Goal: Book appointment/travel/reservation

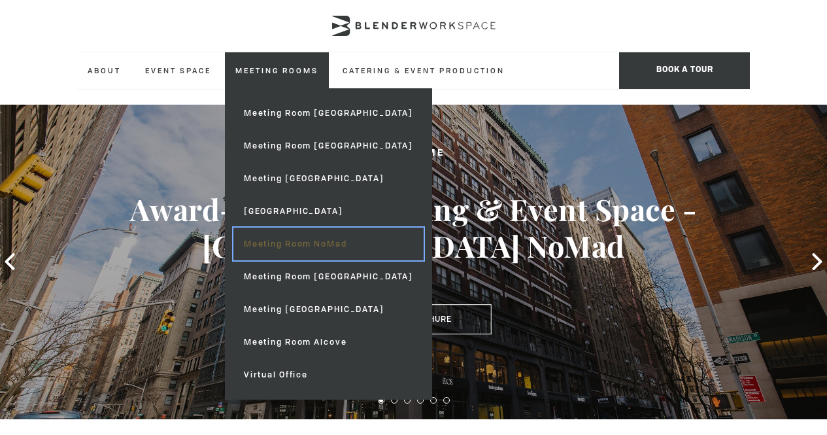
click at [349, 245] on link "Meeting Room NoMad" at bounding box center [328, 244] width 190 height 33
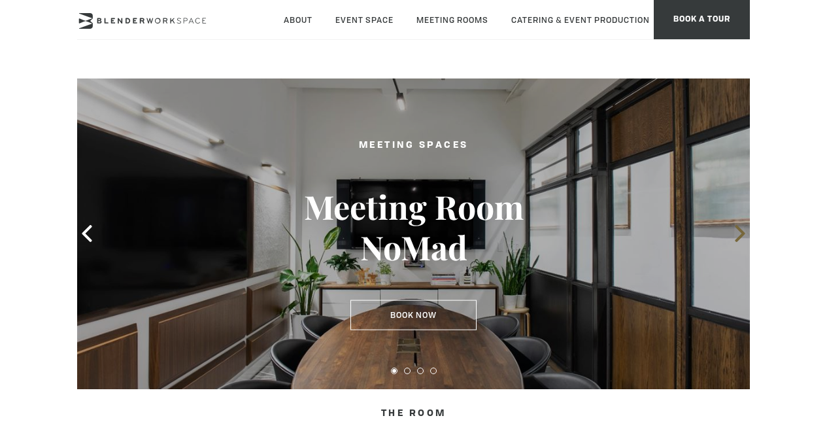
click at [736, 231] on icon at bounding box center [740, 233] width 17 height 17
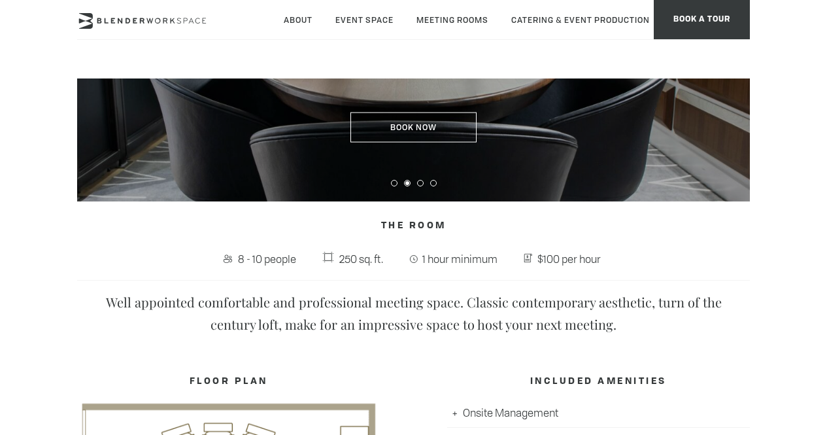
scroll to position [160, 0]
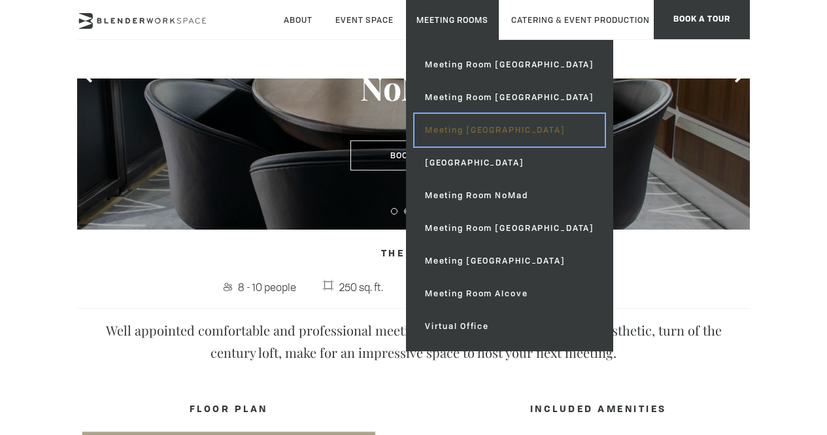
click at [519, 126] on link "Meeting [GEOGRAPHIC_DATA]" at bounding box center [510, 130] width 190 height 33
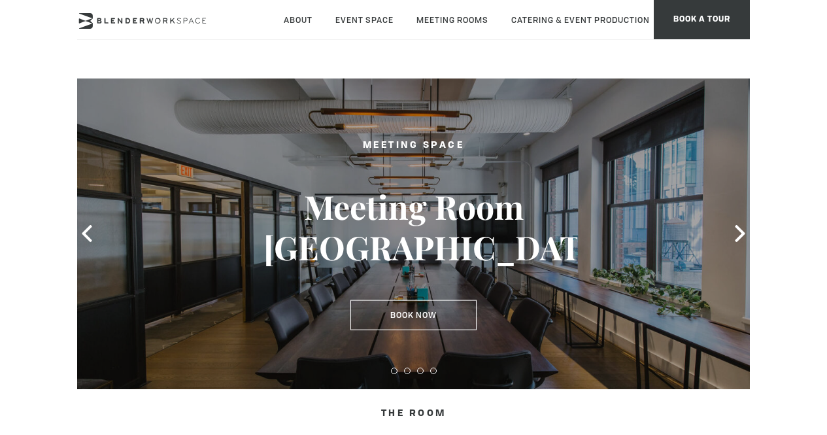
type div "[DATE]"
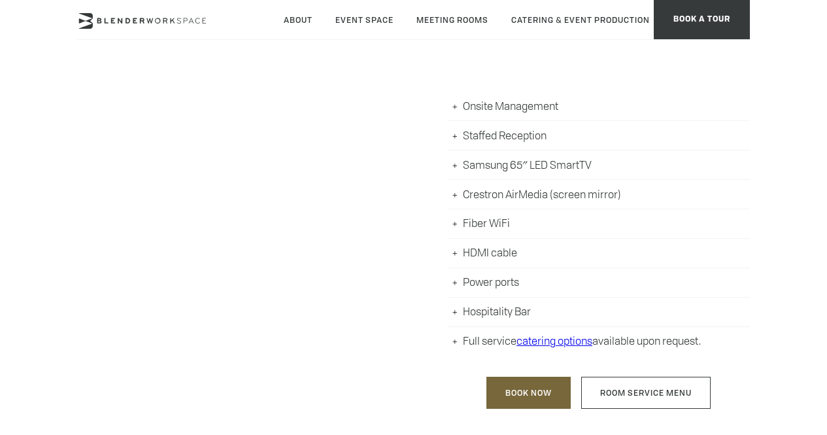
scroll to position [499, 0]
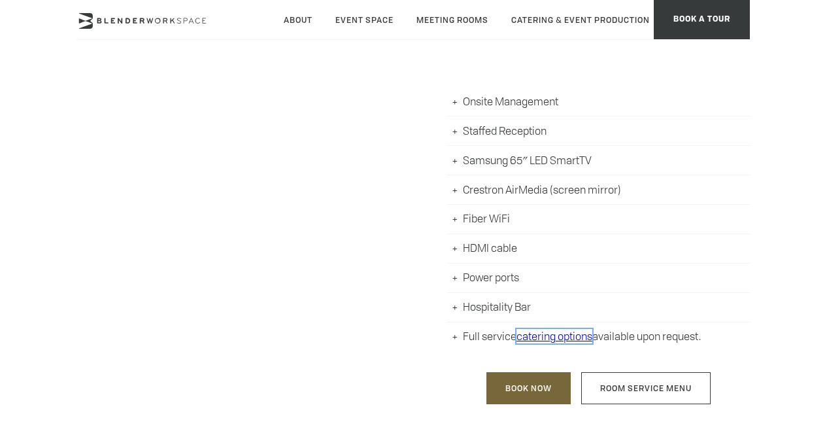
click at [534, 335] on link "catering options" at bounding box center [555, 336] width 76 height 14
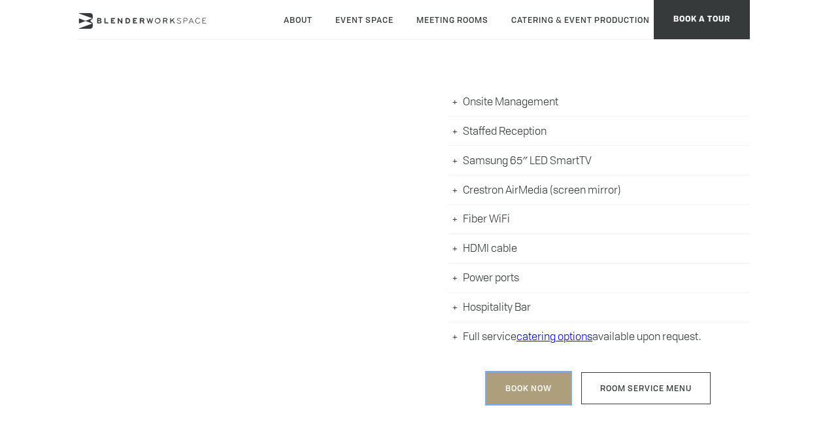
click at [543, 388] on link "Book Now" at bounding box center [529, 388] width 84 height 32
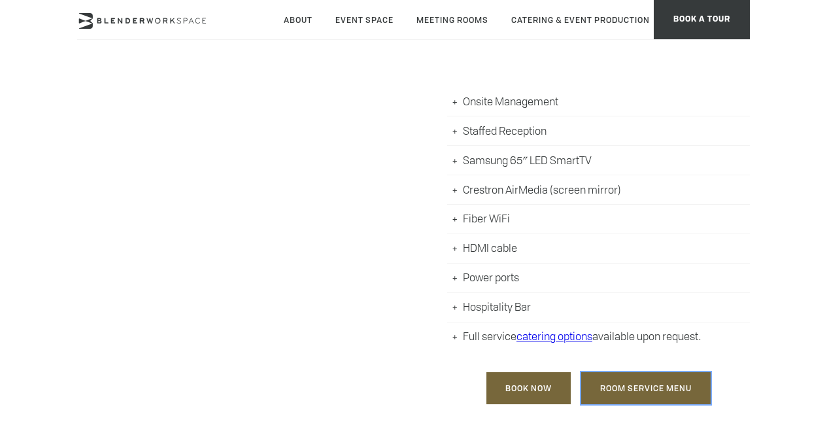
click at [620, 386] on link "Room Service Menu" at bounding box center [645, 388] width 129 height 32
